Goal: Find specific page/section: Find specific page/section

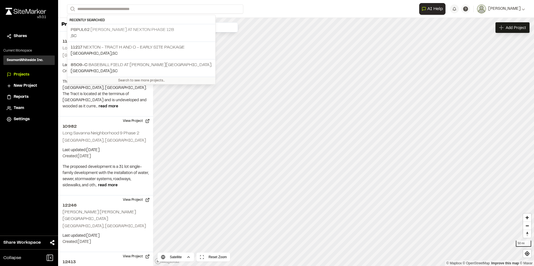
click at [115, 30] on p "PBPUL62 [PERSON_NAME] at Nexton Phase 12B" at bounding box center [141, 30] width 141 height 7
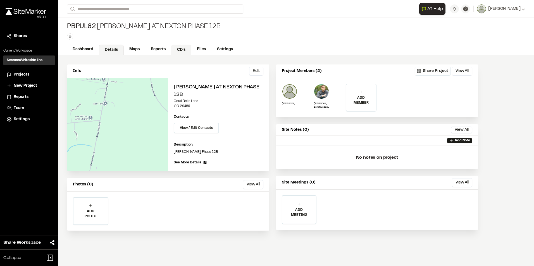
click at [186, 46] on link "CD's" at bounding box center [181, 50] width 20 height 11
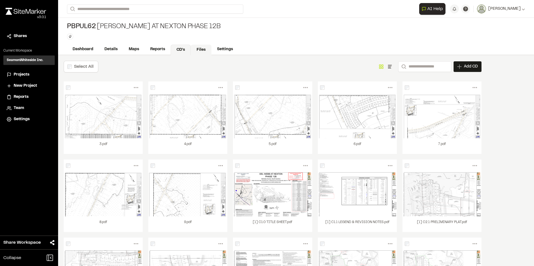
click at [201, 51] on link "Files" at bounding box center [201, 50] width 21 height 11
